Goal: Obtain resource: Download file/media

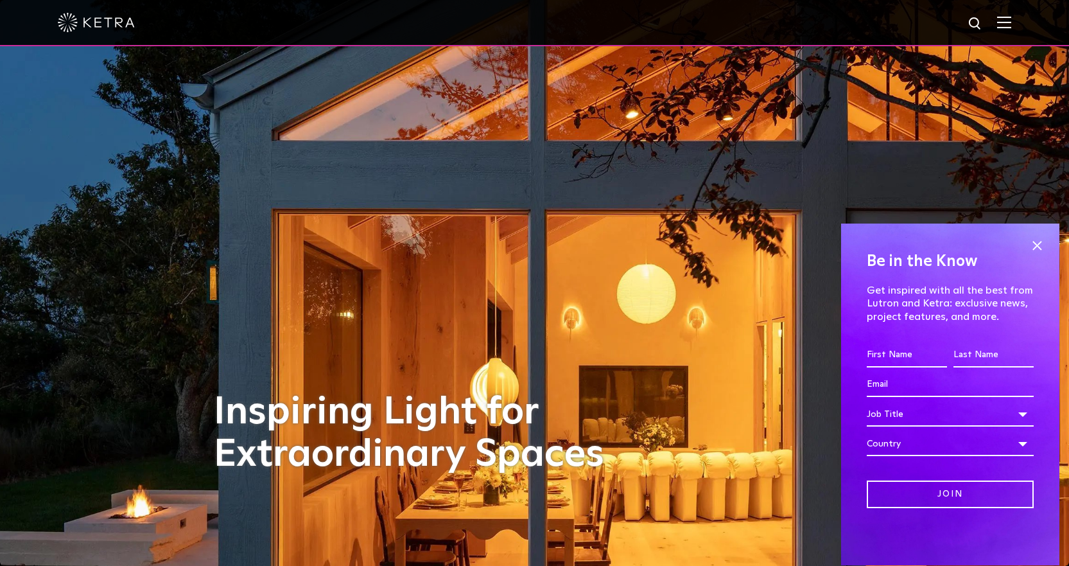
click at [764, 32] on div at bounding box center [535, 22] width 954 height 45
click at [764, 238] on span at bounding box center [1037, 245] width 19 height 19
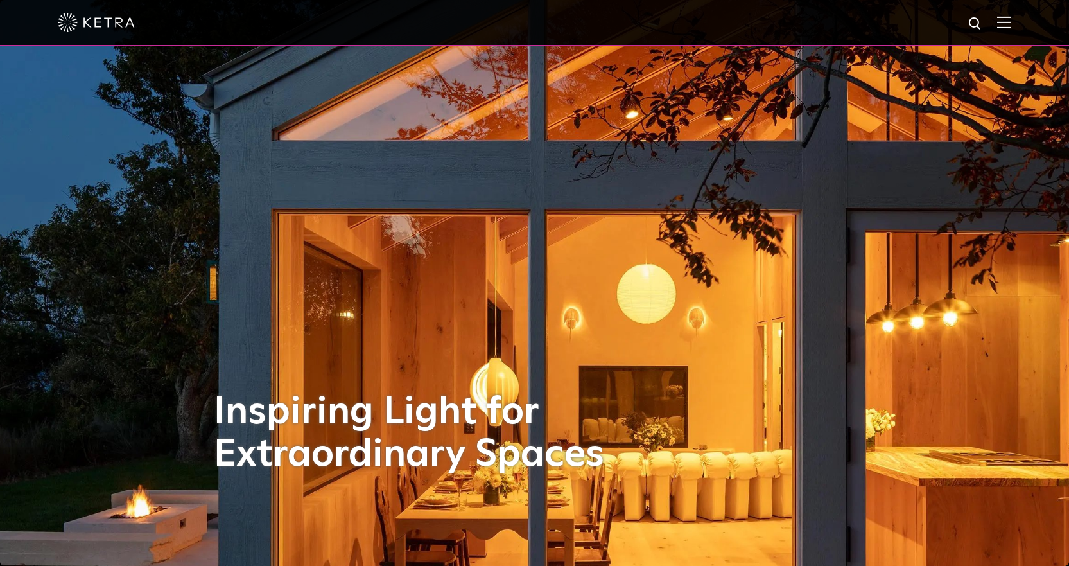
click at [764, 17] on img at bounding box center [1005, 22] width 14 height 12
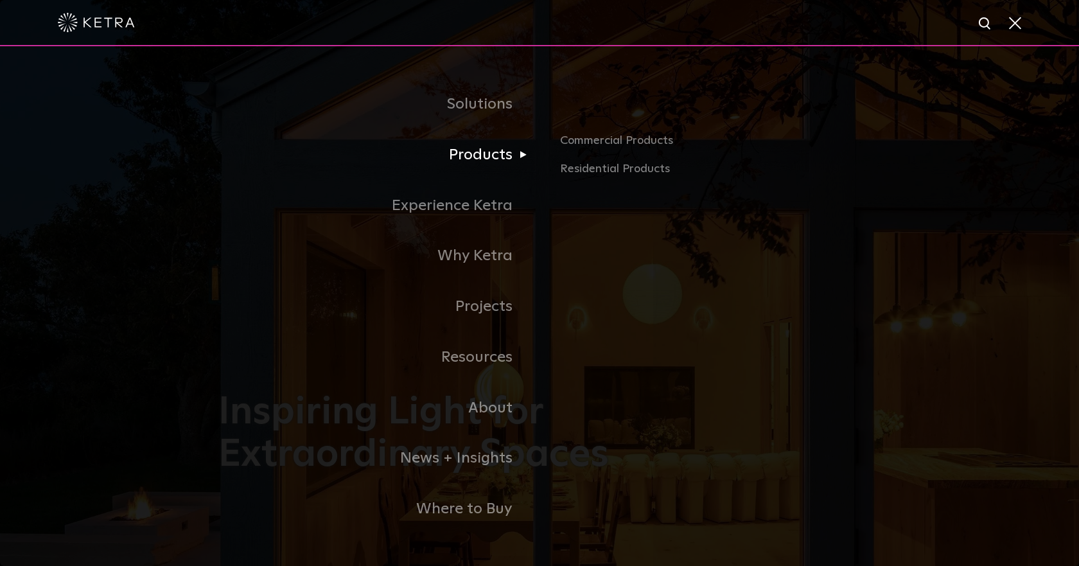
click at [457, 161] on link "Products" at bounding box center [378, 155] width 321 height 51
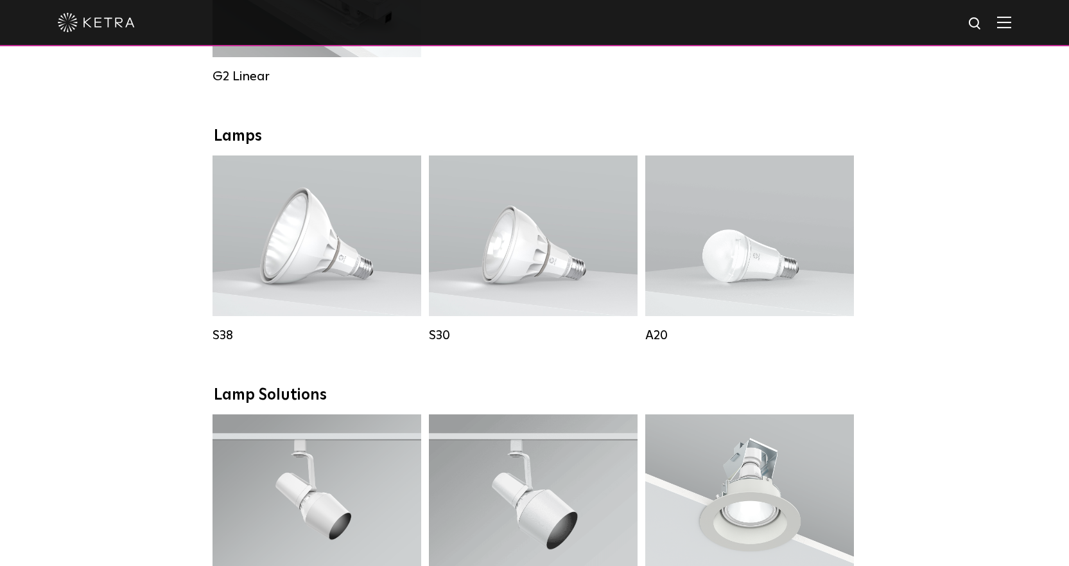
scroll to position [1028, 0]
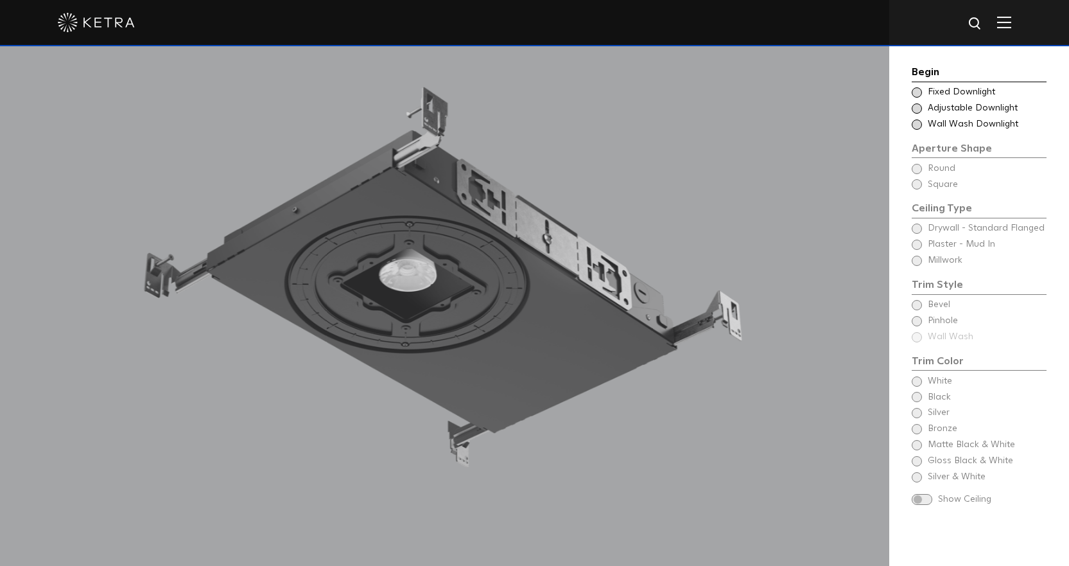
scroll to position [1220, 0]
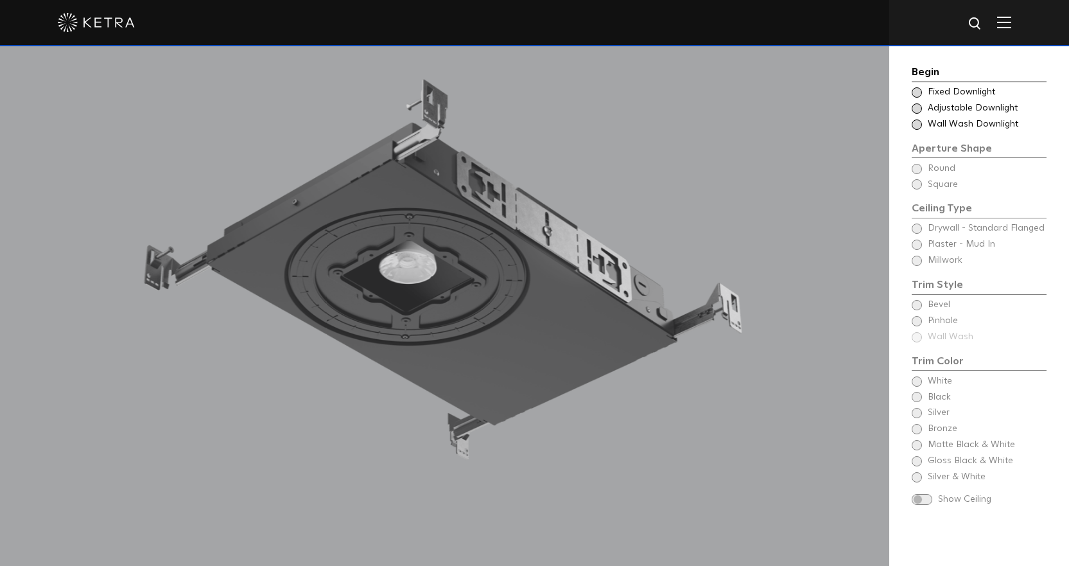
click at [916, 319] on div "Begin Choose Aperture Shape Fixed Downlight Choose Aperture Shape Adjustable Do…" at bounding box center [979, 286] width 135 height 445
click at [913, 112] on span at bounding box center [917, 108] width 10 height 10
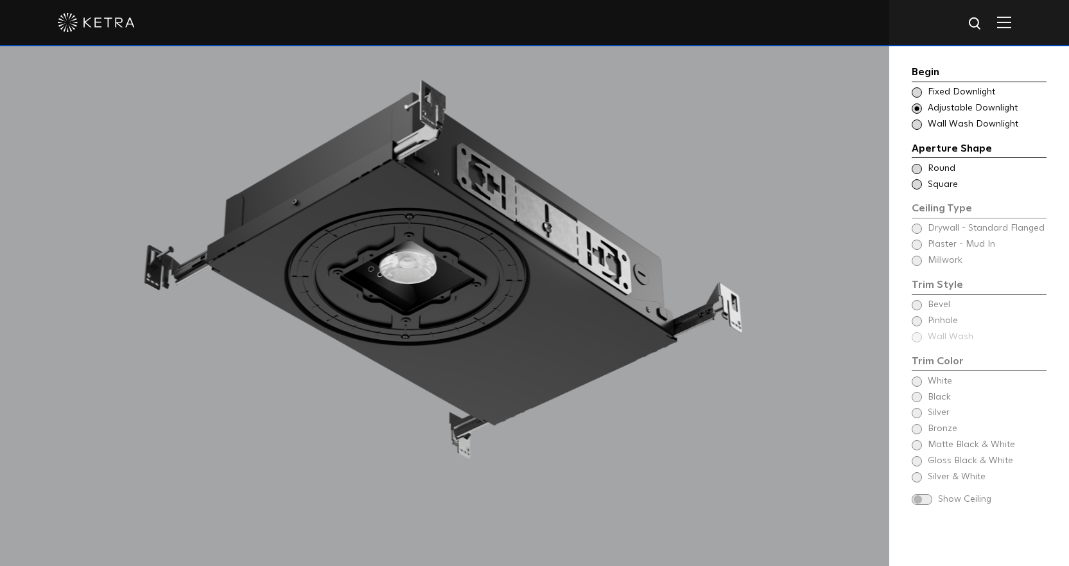
click at [912, 170] on span at bounding box center [917, 169] width 10 height 10
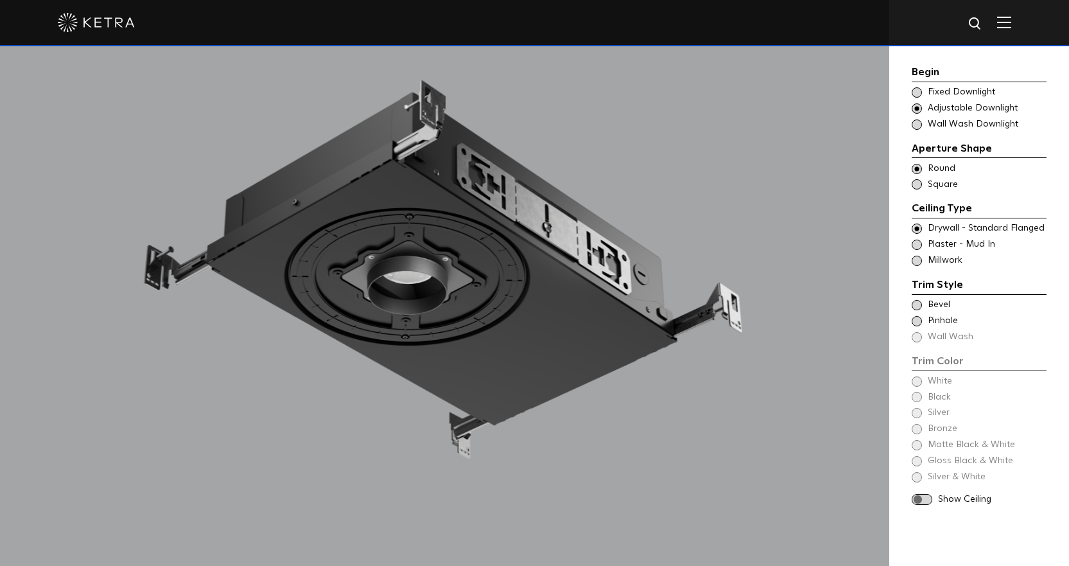
click at [919, 186] on span at bounding box center [917, 184] width 10 height 10
click at [920, 321] on span at bounding box center [917, 321] width 10 height 10
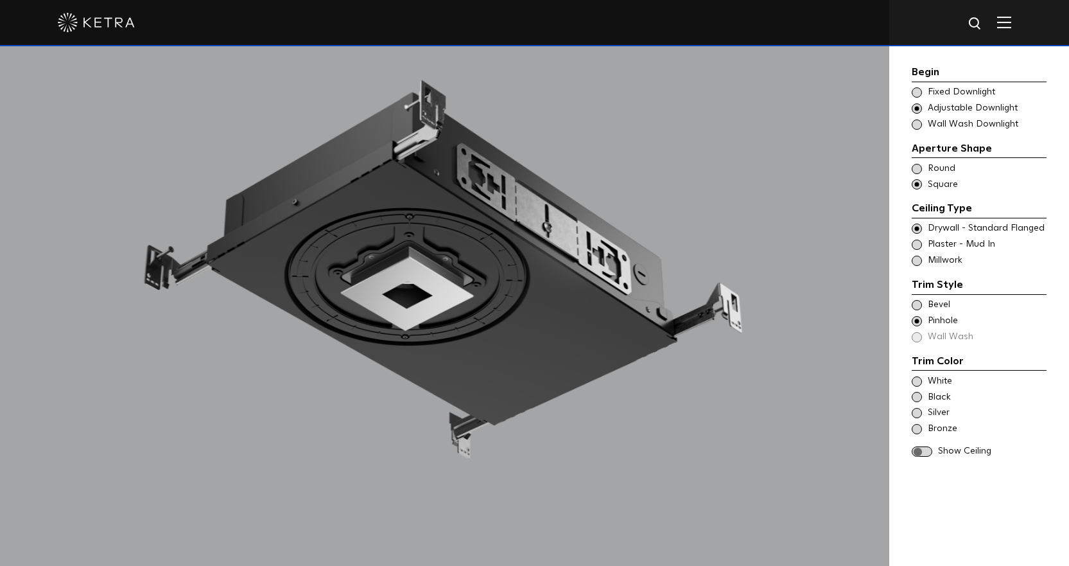
click at [917, 171] on span at bounding box center [917, 169] width 10 height 10
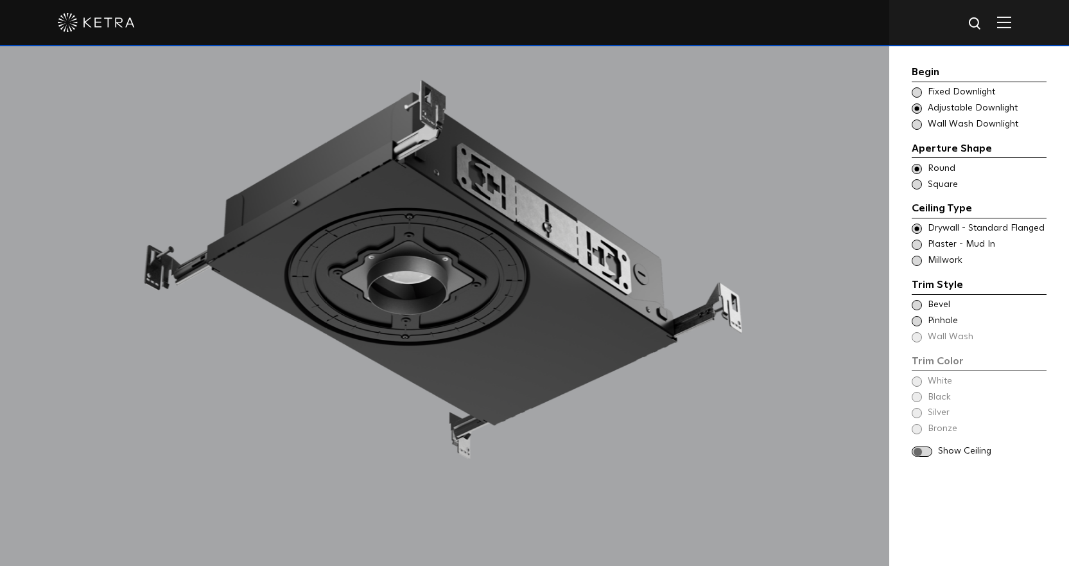
click at [920, 319] on span at bounding box center [917, 321] width 10 height 10
click at [915, 263] on span at bounding box center [917, 261] width 10 height 10
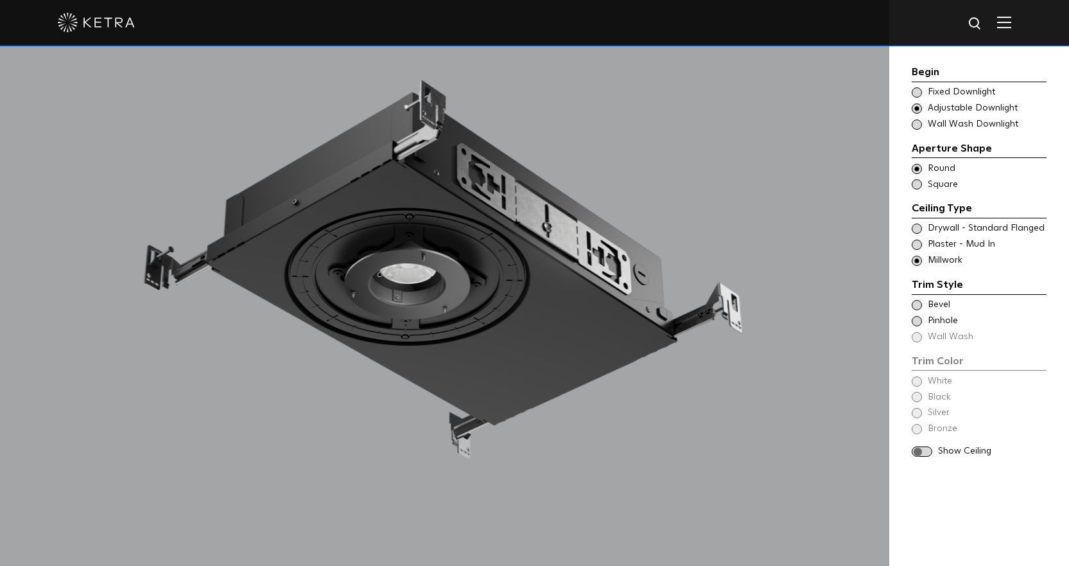
click at [915, 322] on span at bounding box center [917, 321] width 10 height 10
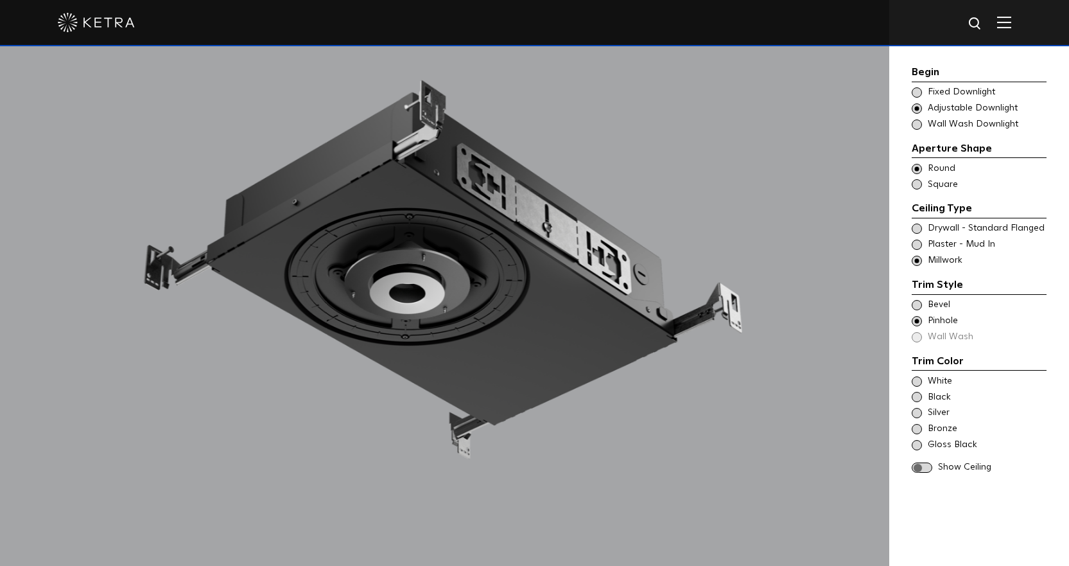
click at [918, 427] on span at bounding box center [917, 429] width 10 height 10
click at [917, 463] on span at bounding box center [922, 467] width 21 height 11
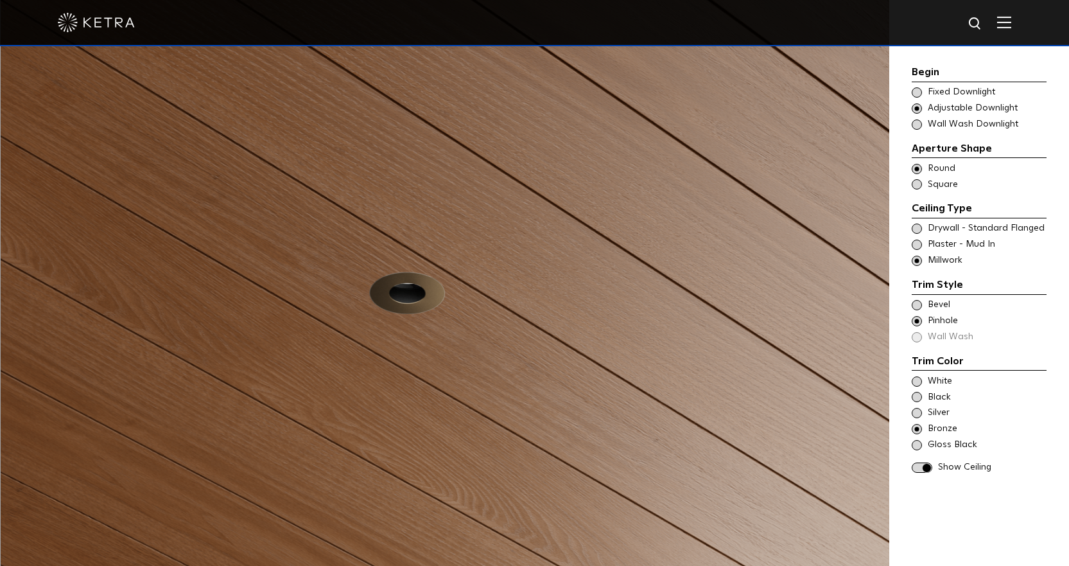
click at [919, 188] on span at bounding box center [917, 184] width 10 height 10
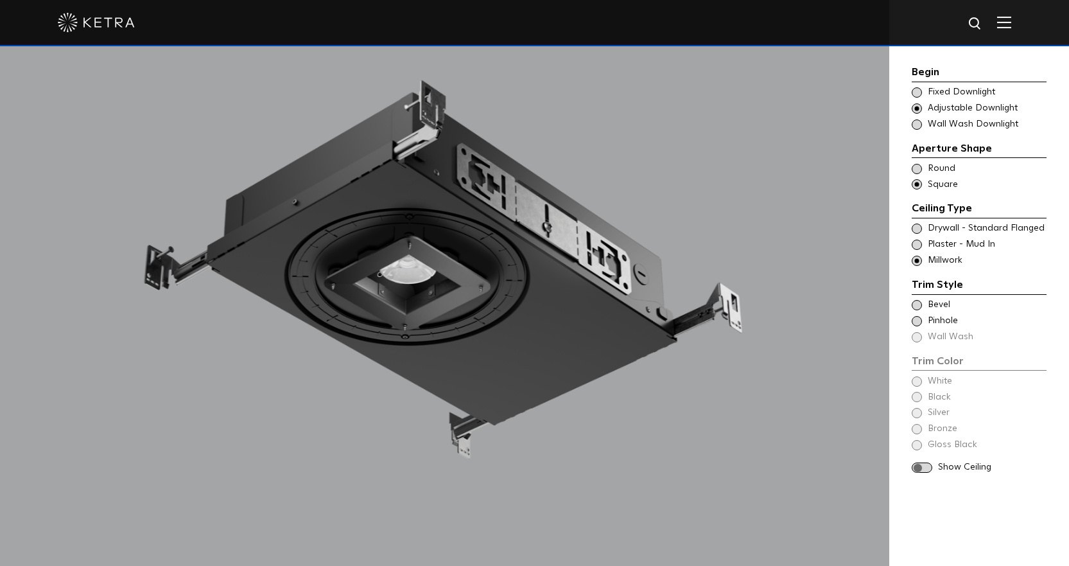
click at [913, 317] on span at bounding box center [917, 321] width 10 height 10
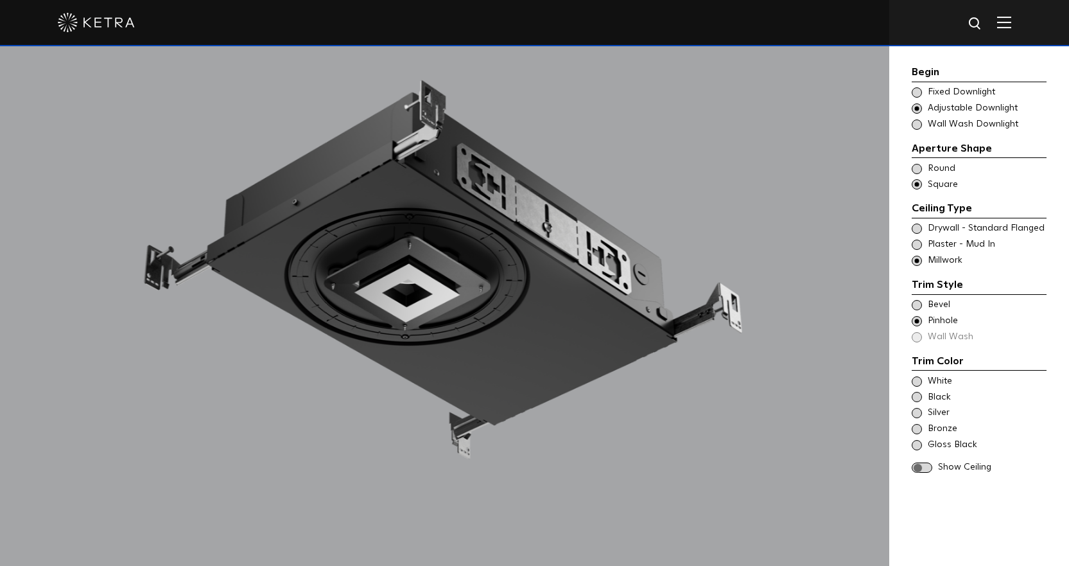
click at [924, 467] on span at bounding box center [922, 467] width 21 height 11
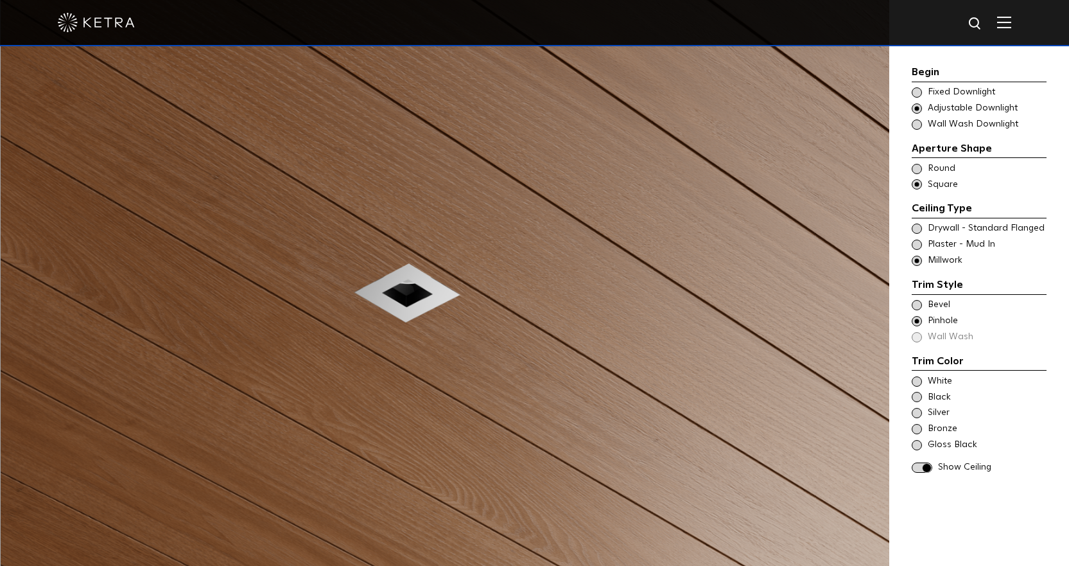
click at [913, 427] on span at bounding box center [917, 429] width 10 height 10
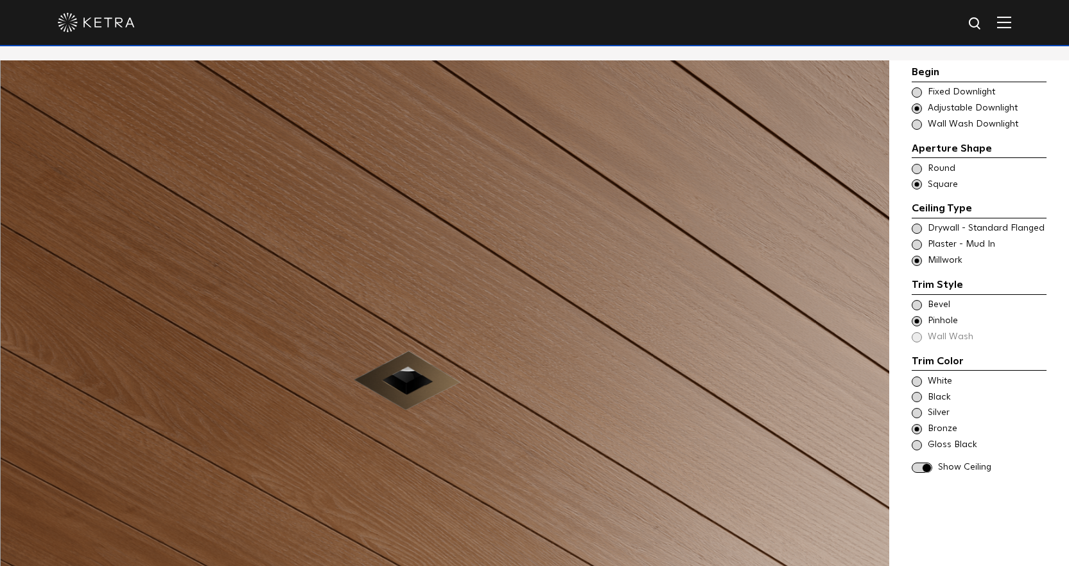
scroll to position [1156, 0]
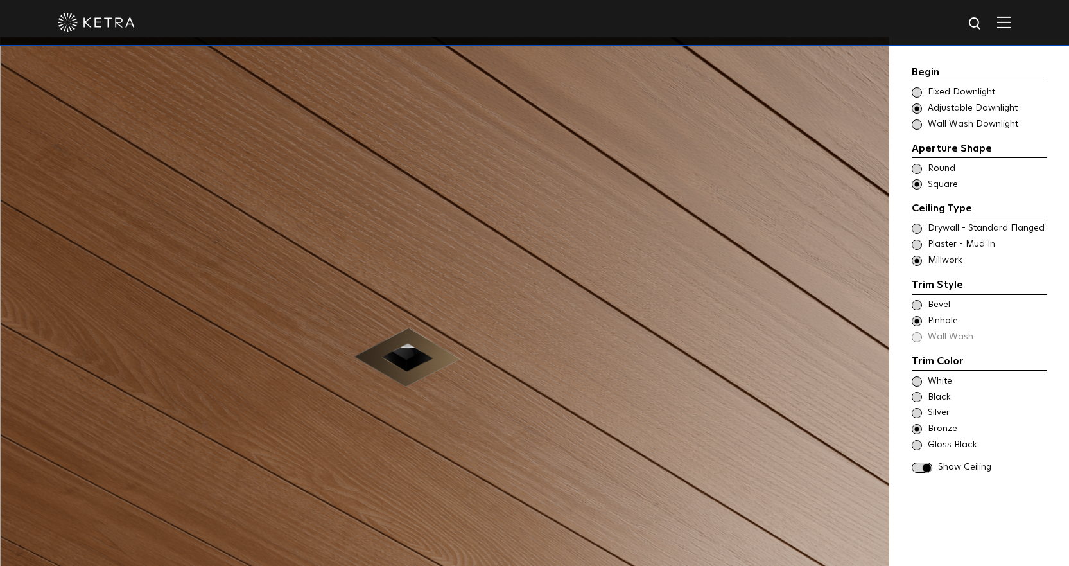
click at [915, 245] on span at bounding box center [917, 245] width 10 height 10
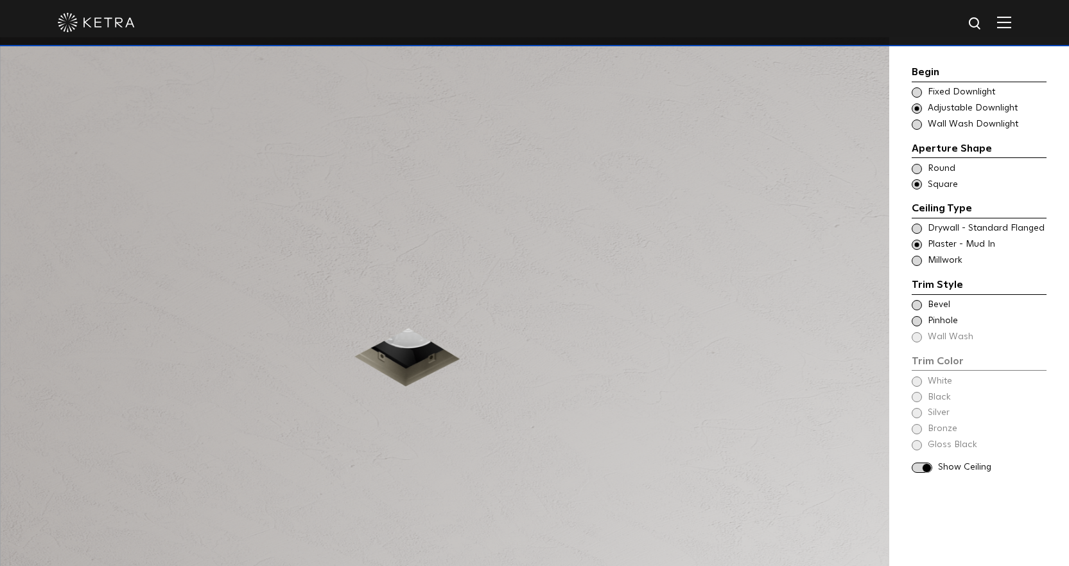
click at [920, 322] on span at bounding box center [917, 321] width 10 height 10
click at [917, 414] on span at bounding box center [917, 413] width 10 height 10
click at [917, 386] on span at bounding box center [917, 381] width 10 height 10
click at [919, 443] on span at bounding box center [917, 445] width 10 height 10
click at [918, 430] on span at bounding box center [917, 429] width 10 height 10
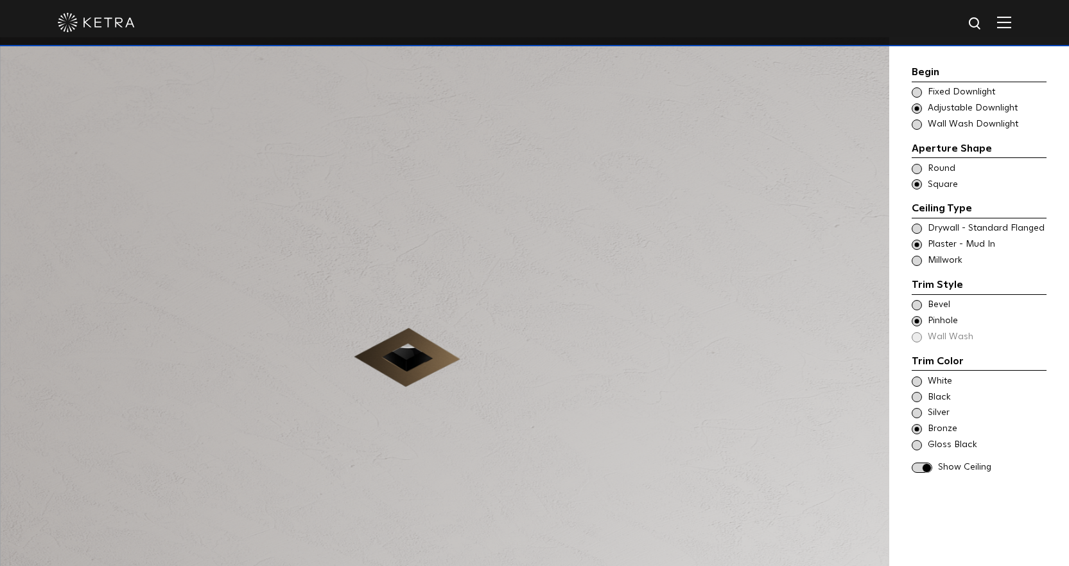
click at [915, 383] on span at bounding box center [917, 381] width 10 height 10
click at [917, 306] on span at bounding box center [917, 305] width 10 height 10
click at [919, 231] on span at bounding box center [917, 229] width 10 height 10
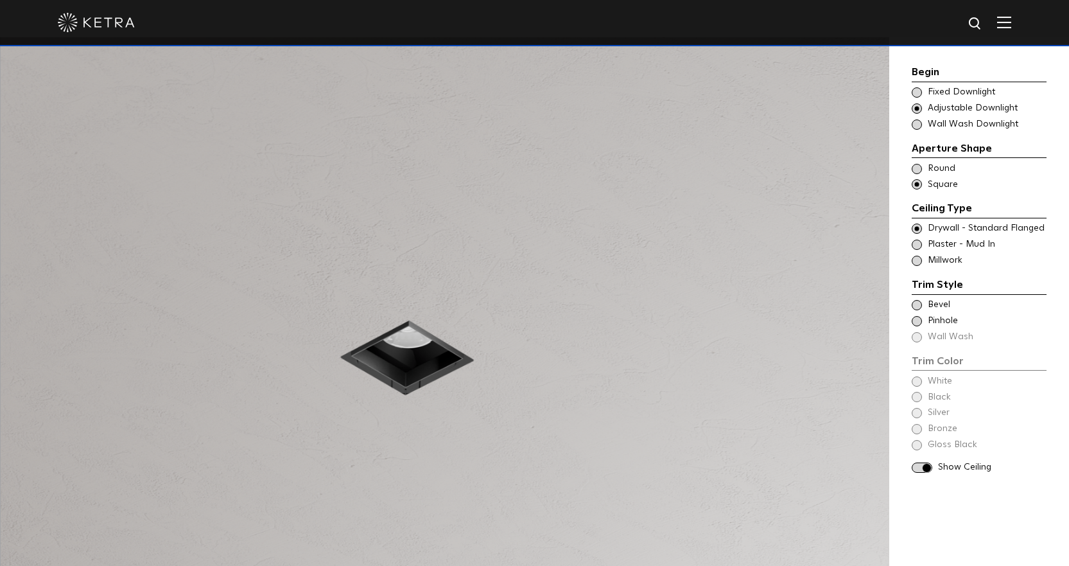
click at [917, 246] on span at bounding box center [917, 245] width 10 height 10
click at [917, 311] on div "Trim Color - Square - Flangeless Bevel" at bounding box center [979, 305] width 135 height 13
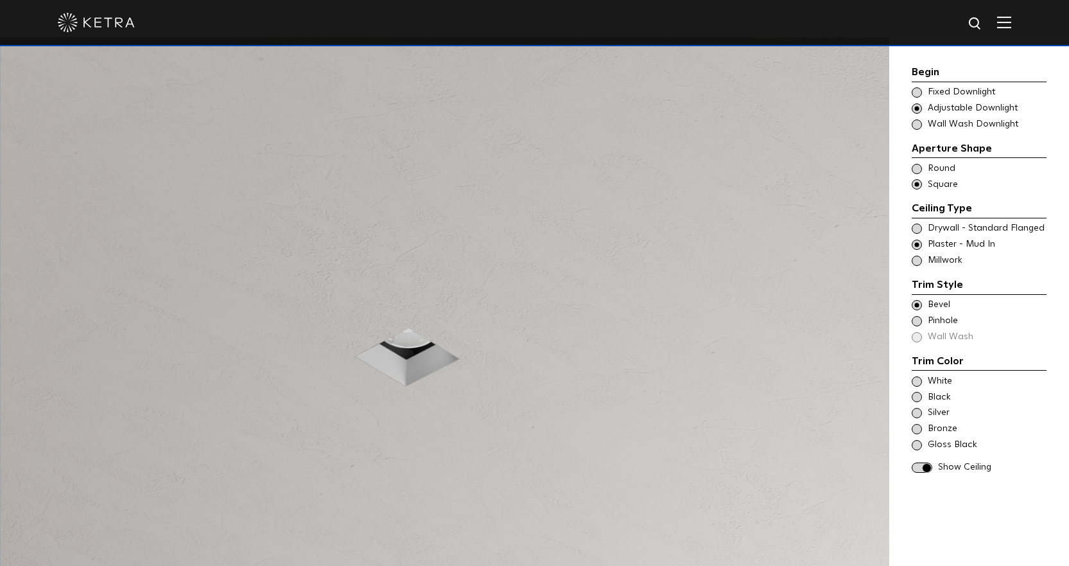
click at [915, 168] on span at bounding box center [917, 169] width 10 height 10
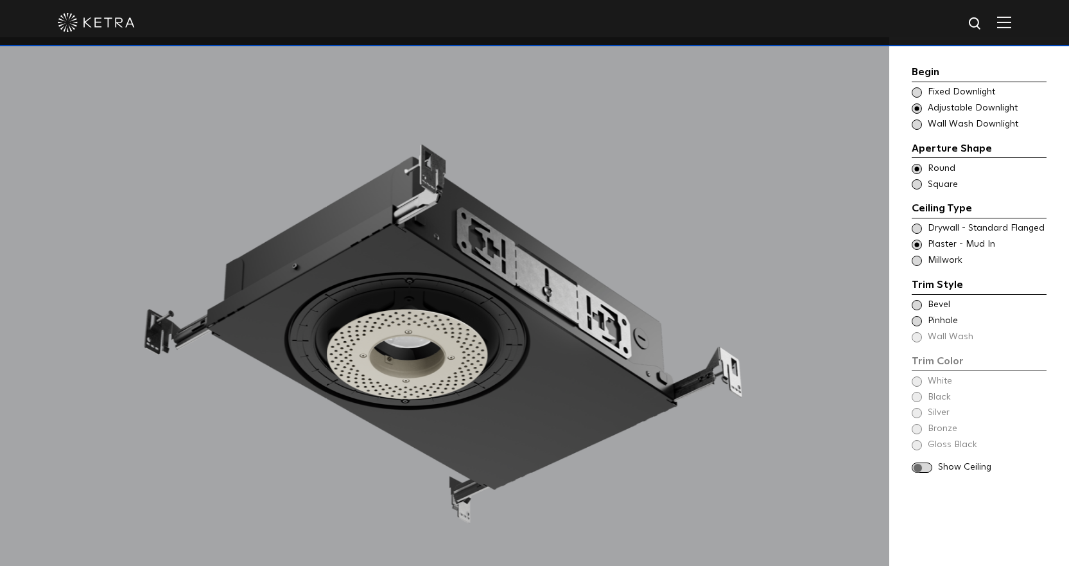
click at [917, 308] on span at bounding box center [917, 305] width 10 height 10
click at [918, 385] on span at bounding box center [917, 381] width 10 height 10
click at [923, 467] on span at bounding box center [922, 467] width 21 height 11
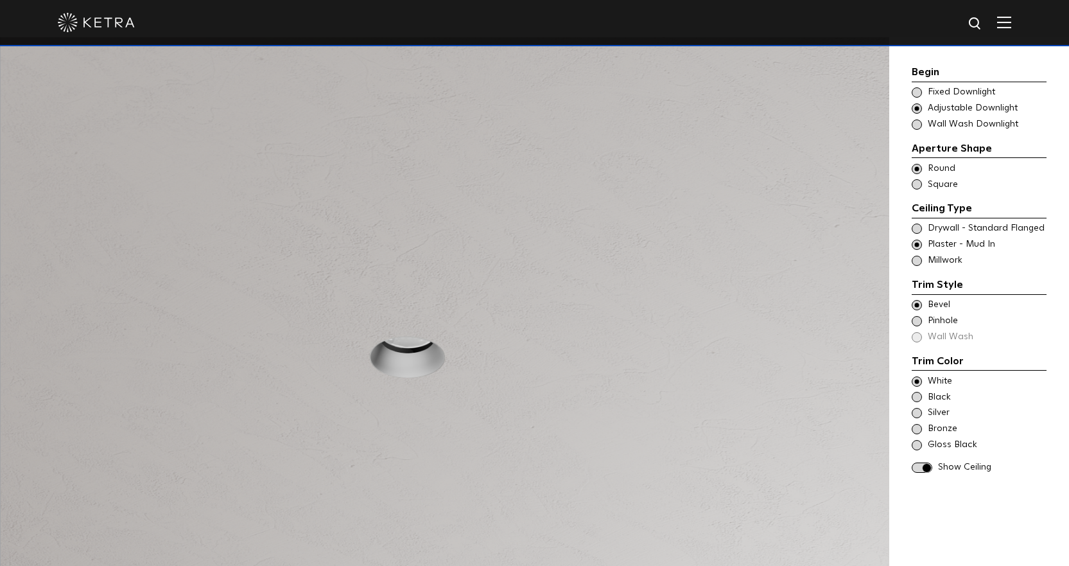
click at [916, 424] on span at bounding box center [917, 429] width 10 height 10
click at [913, 443] on span at bounding box center [917, 445] width 10 height 10
click at [914, 395] on span at bounding box center [917, 397] width 10 height 10
click at [914, 386] on div "White" at bounding box center [979, 381] width 135 height 13
click at [919, 319] on span at bounding box center [917, 321] width 10 height 10
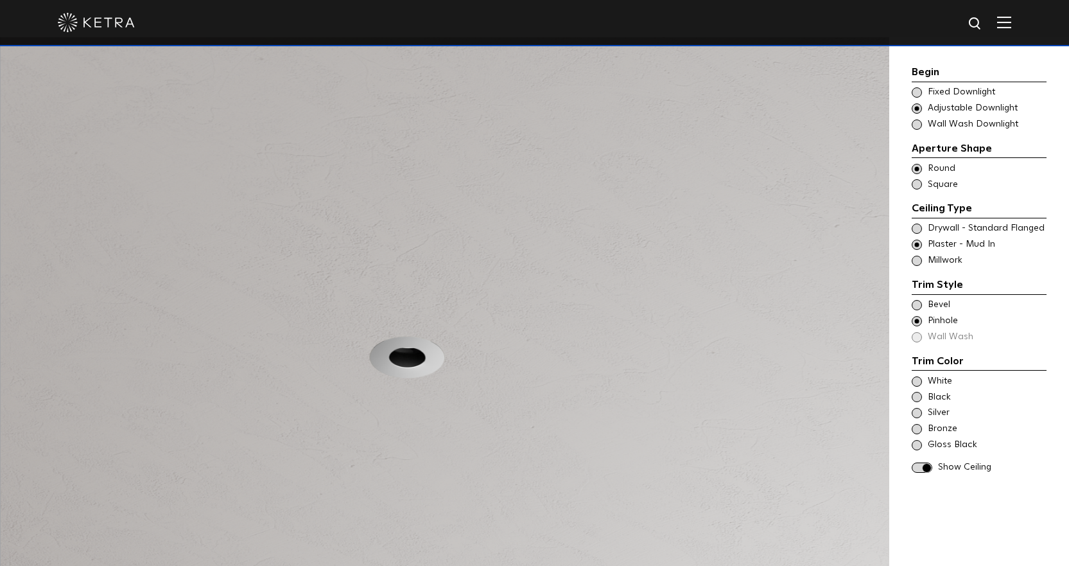
click at [921, 379] on span at bounding box center [917, 381] width 10 height 10
click at [918, 394] on span at bounding box center [917, 397] width 10 height 10
click at [919, 380] on span at bounding box center [917, 381] width 10 height 10
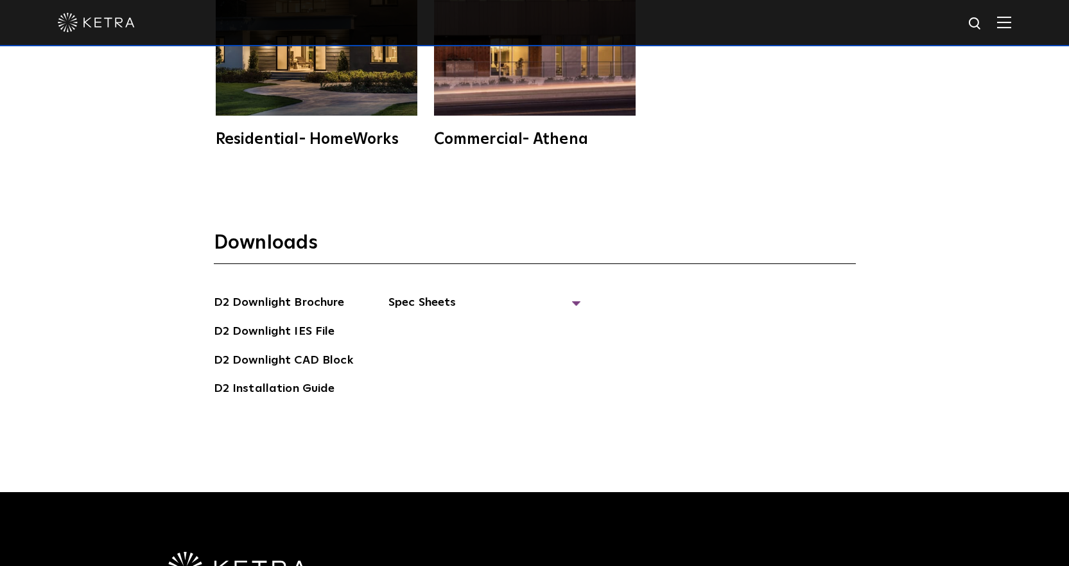
scroll to position [3533, 0]
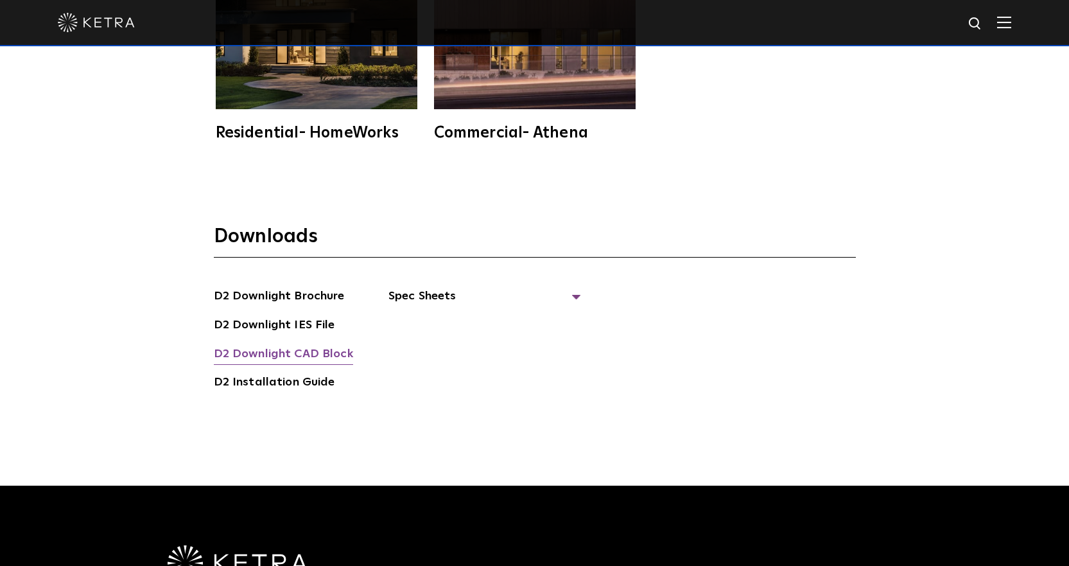
click at [306, 345] on link "D2 Downlight CAD Block" at bounding box center [283, 355] width 139 height 21
click at [432, 287] on span "Spec Sheets" at bounding box center [485, 301] width 193 height 28
